Goal: Information Seeking & Learning: Understand process/instructions

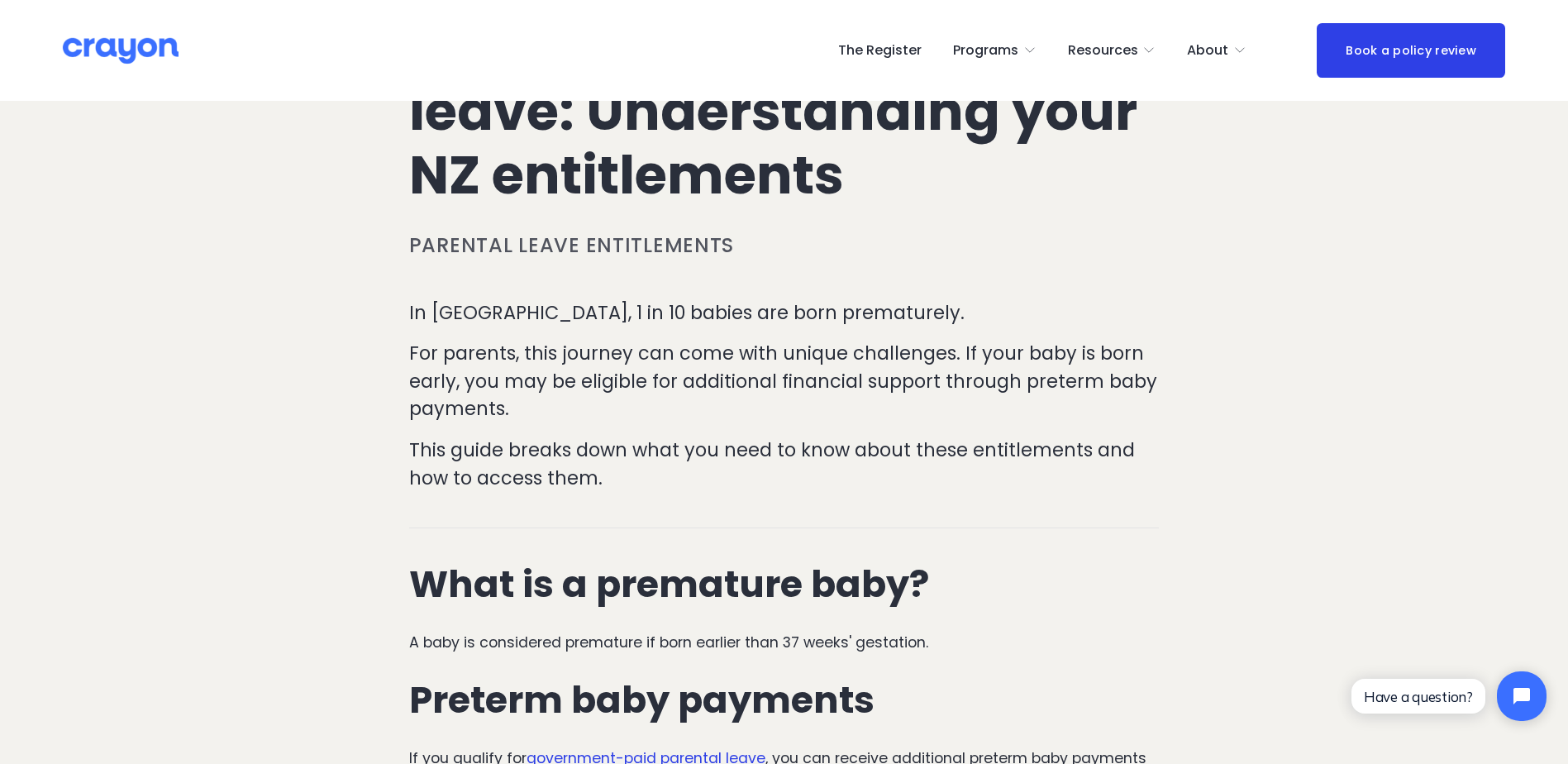
scroll to position [496, 0]
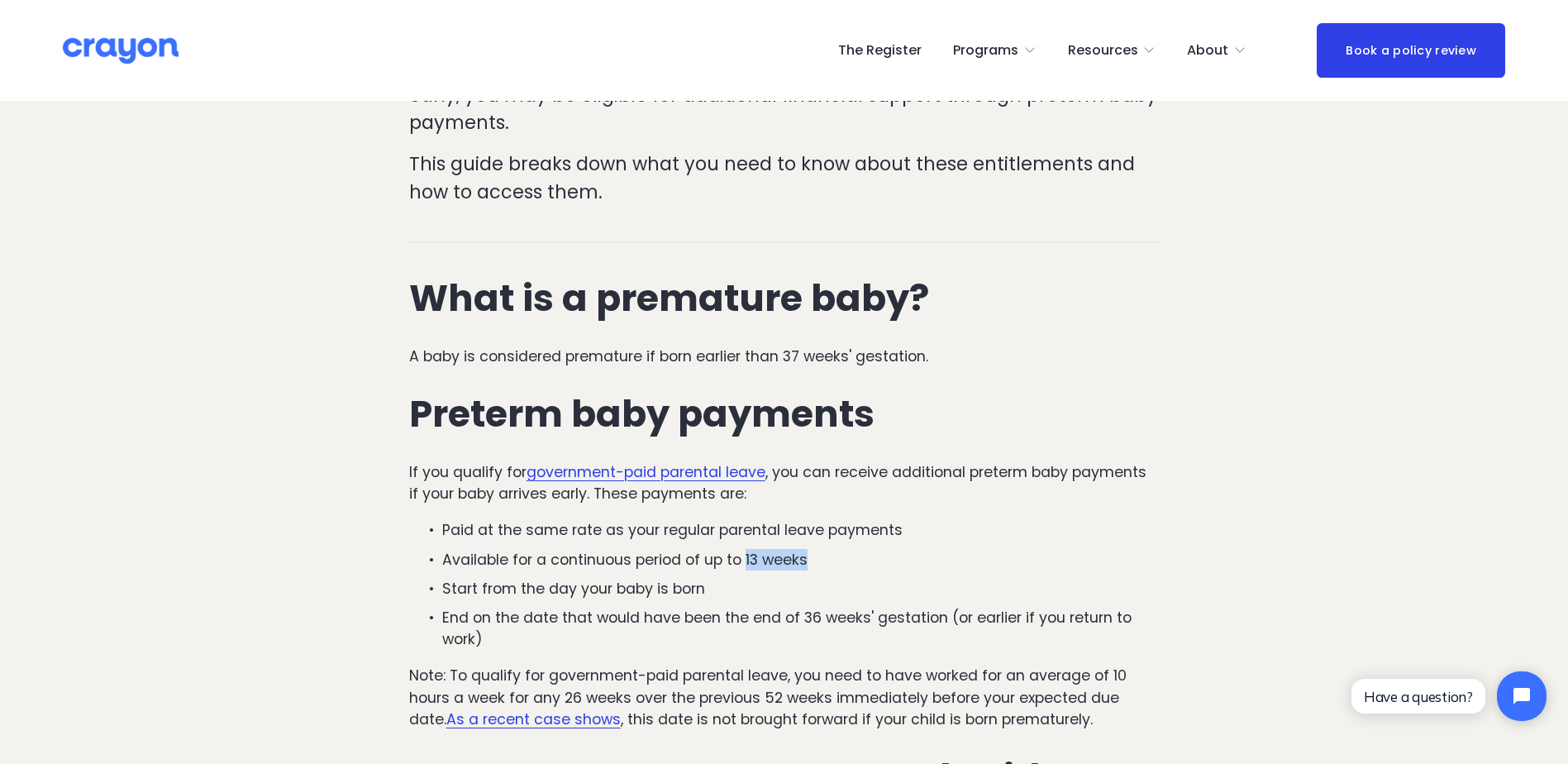
drag, startPoint x: 748, startPoint y: 559, endPoint x: 817, endPoint y: 556, distance: 69.1
click at [817, 556] on p "Available for a continuous period of up to 13 weeks" at bounding box center [800, 560] width 718 height 22
drag, startPoint x: 817, startPoint y: 556, endPoint x: 853, endPoint y: 582, distance: 44.4
click at [870, 580] on p "Start from the day your baby is born" at bounding box center [800, 588] width 718 height 22
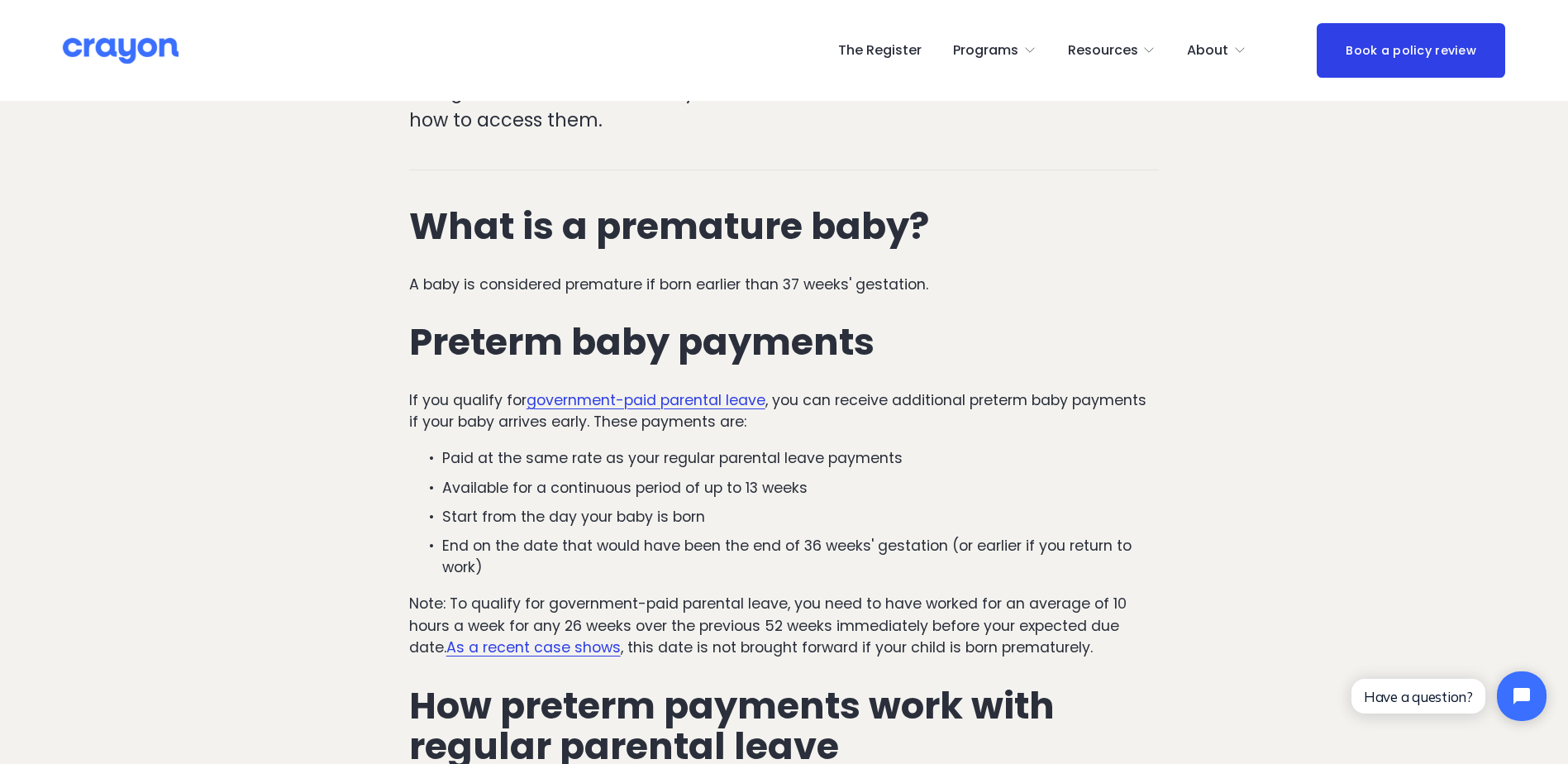
scroll to position [661, 0]
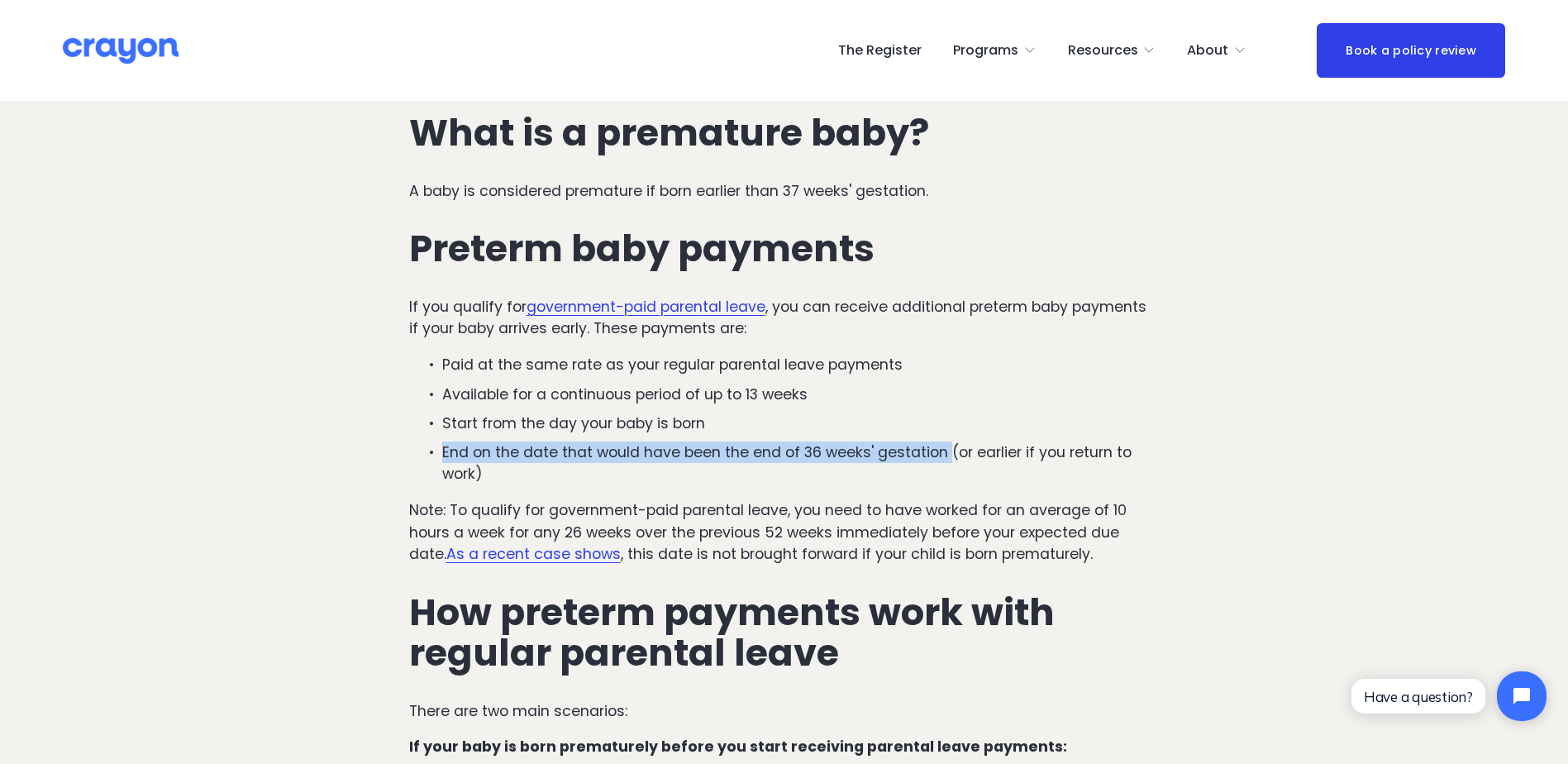
drag, startPoint x: 446, startPoint y: 452, endPoint x: 946, endPoint y: 460, distance: 500.1
click at [946, 460] on p "End on the date that would have been the end of 36 weeks' gestation (or earlier…" at bounding box center [800, 464] width 718 height 44
click at [641, 311] on link "government-paid parental leave" at bounding box center [645, 306] width 239 height 20
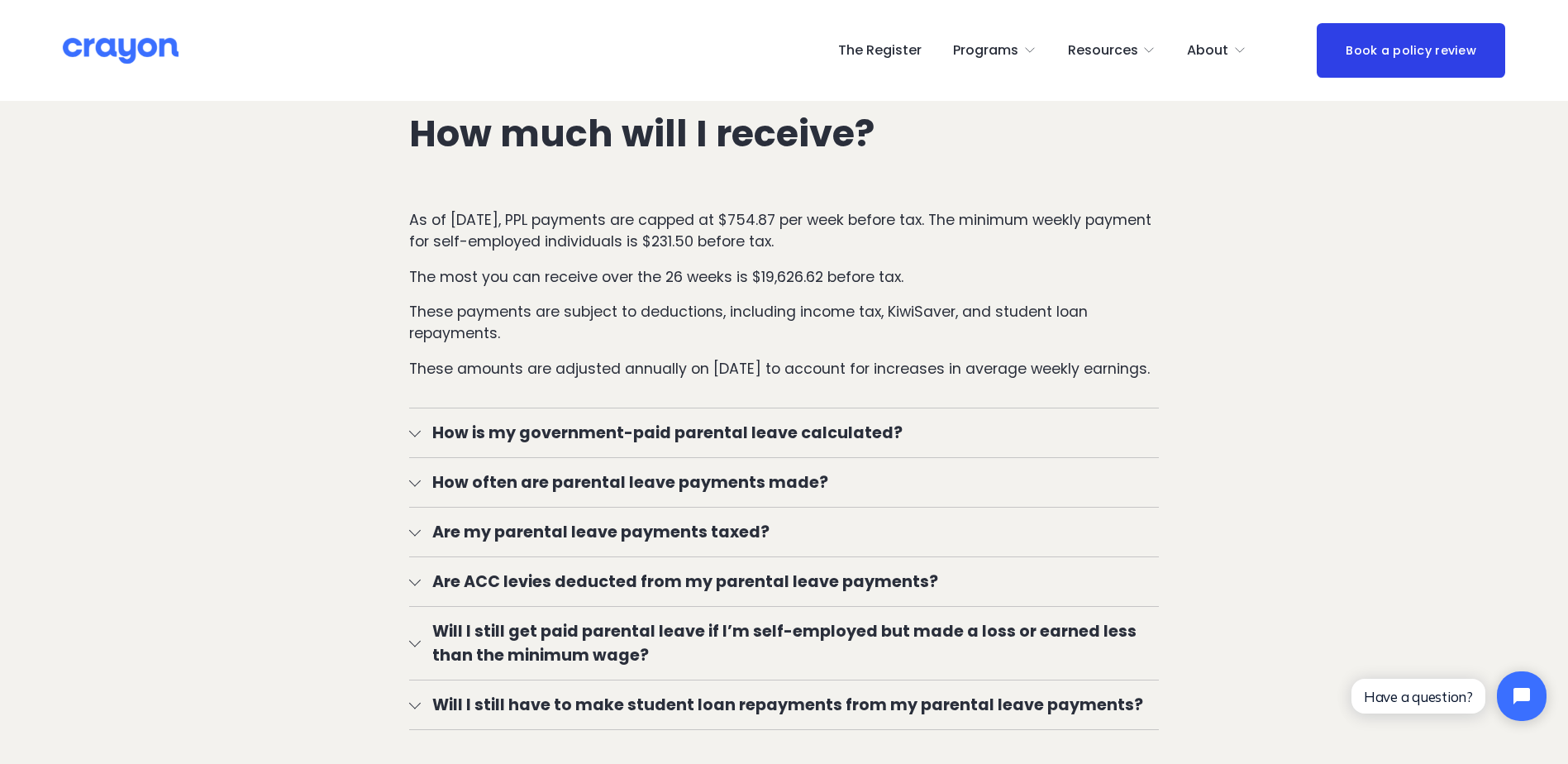
scroll to position [2563, 0]
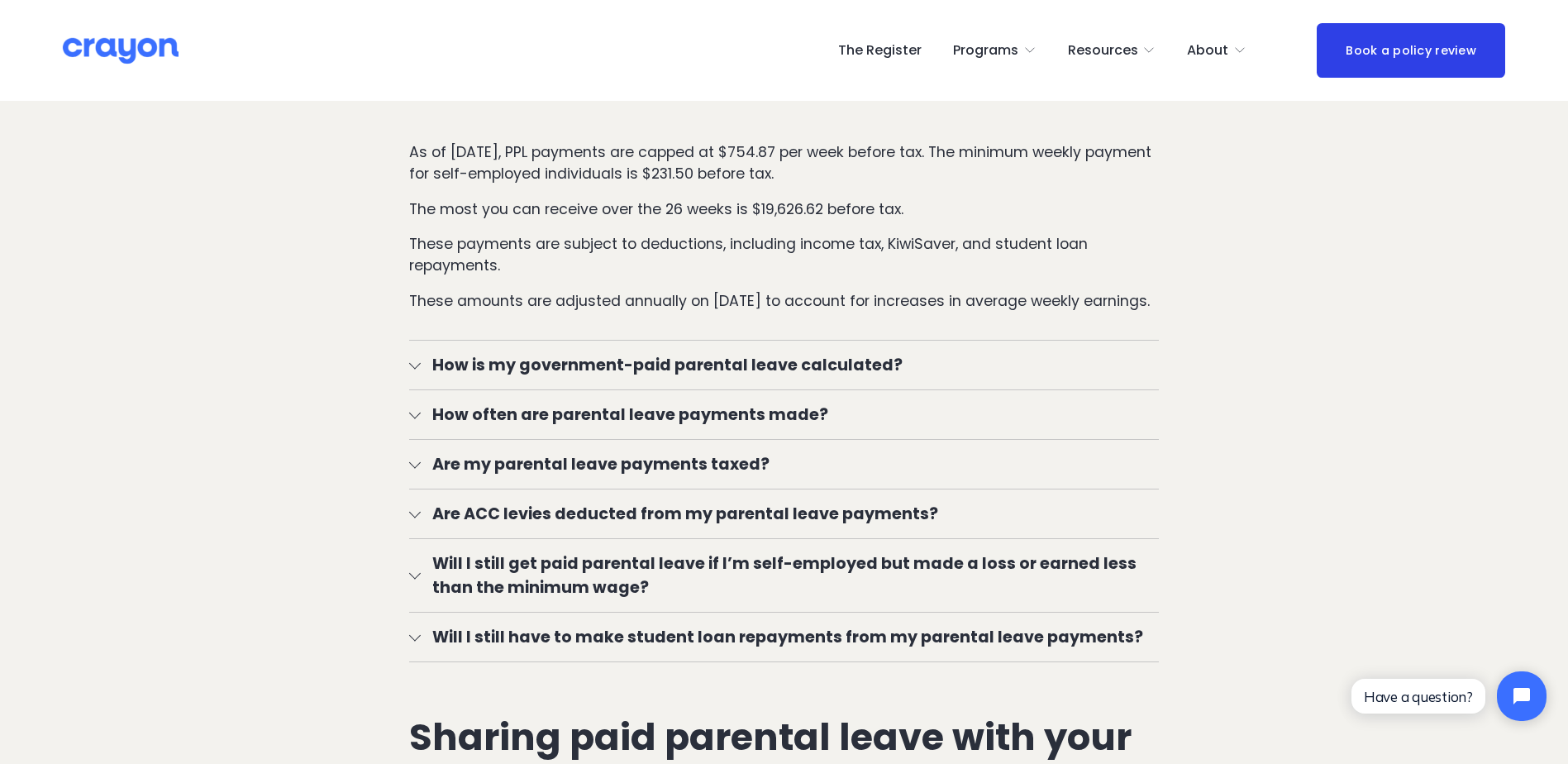
click at [426, 371] on span "How is my government-paid parental leave calculated?" at bounding box center [789, 364] width 739 height 24
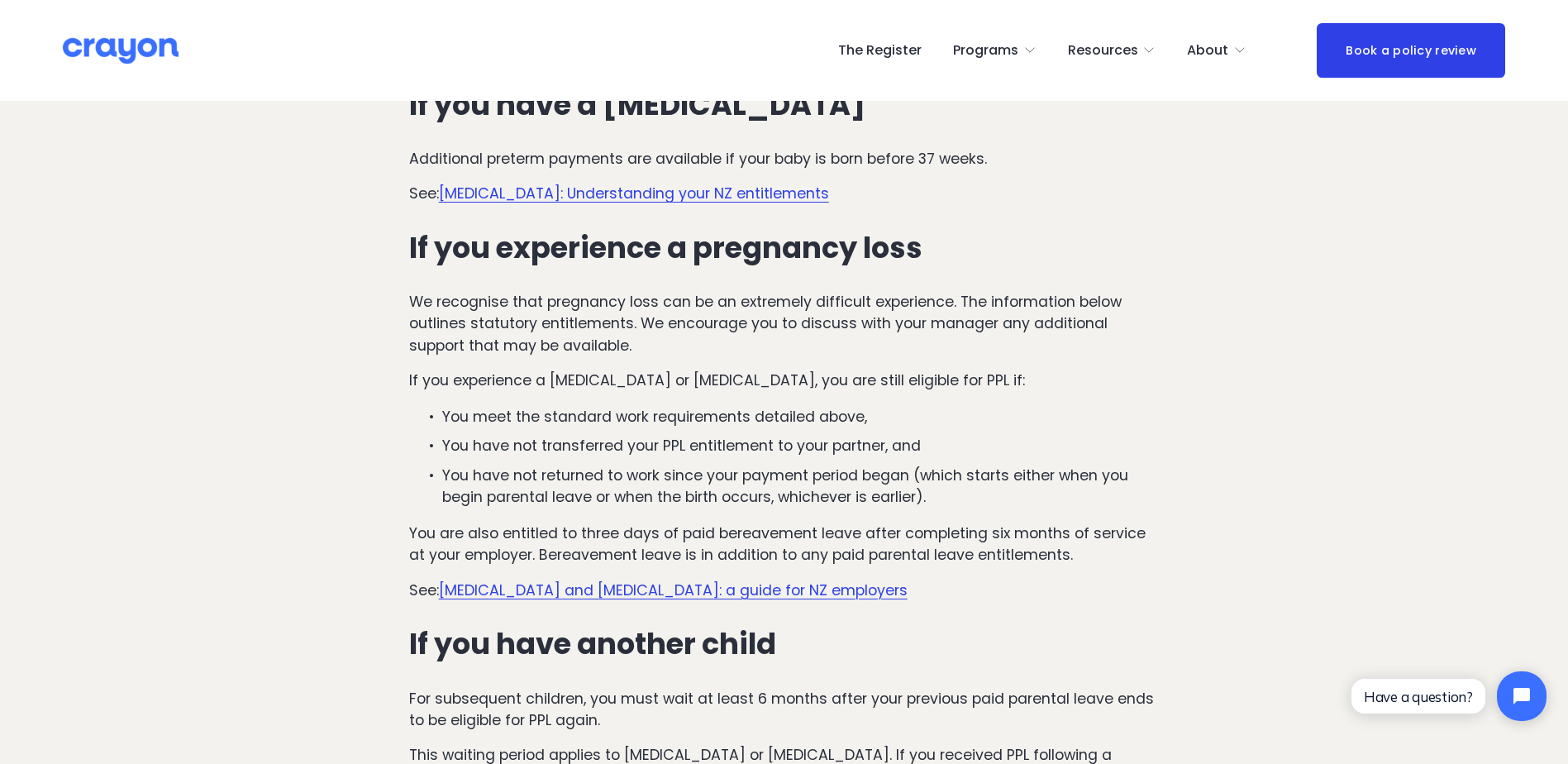
scroll to position [6944, 0]
